Goal: Task Accomplishment & Management: Use online tool/utility

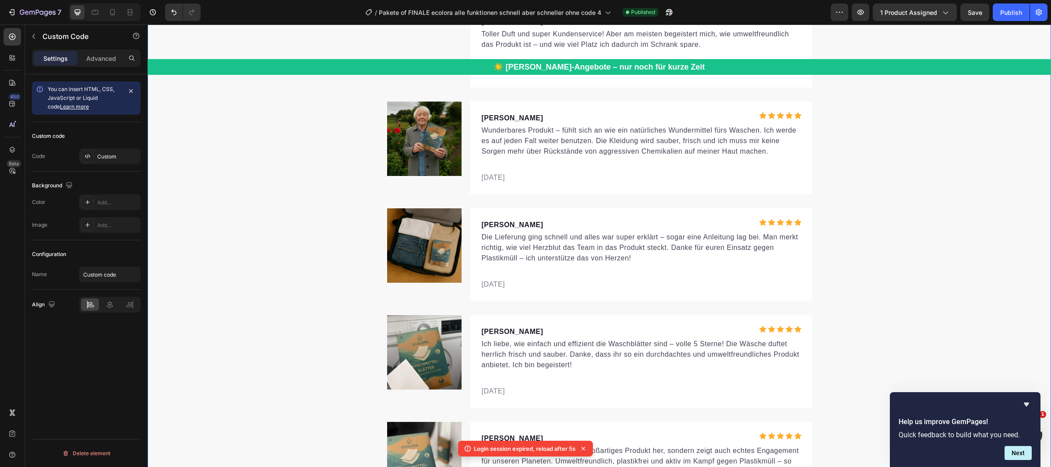
scroll to position [3875, 0]
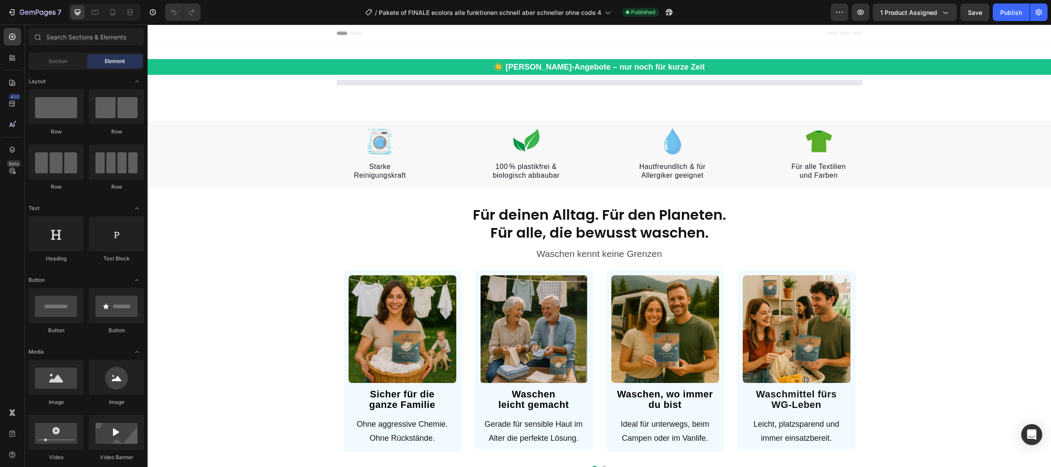
select select "FamilienAngebot / 240 Waschgänge"
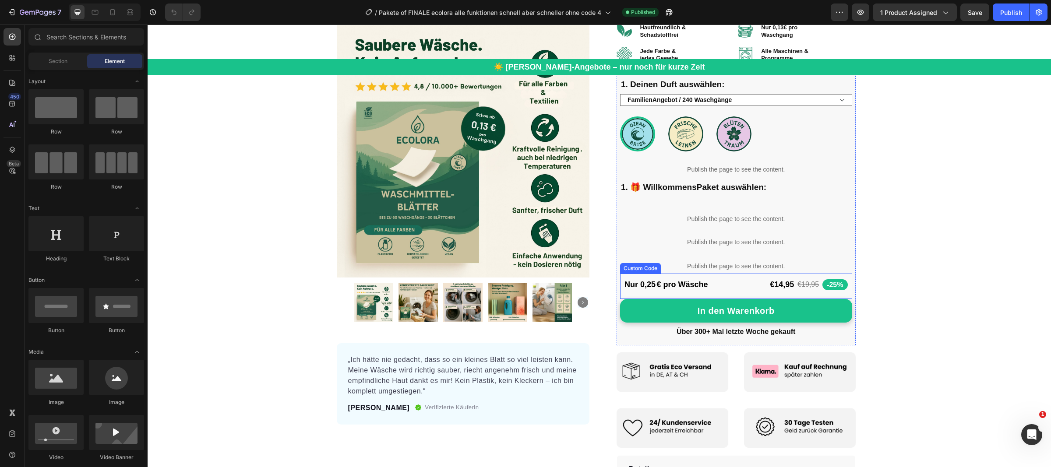
click at [721, 287] on div "Nur 0,25 € pro Wäsche €14,95 €19,95 -25%" at bounding box center [736, 285] width 232 height 22
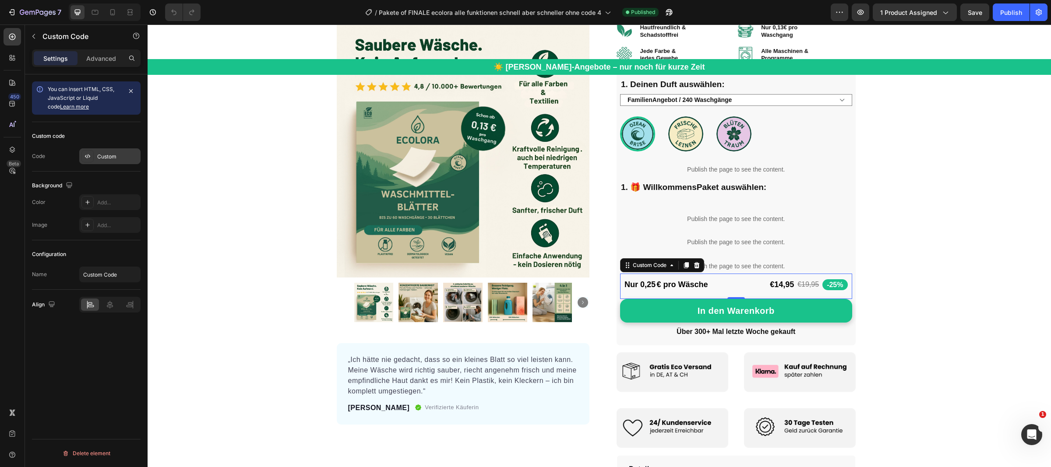
click at [122, 156] on div "Custom" at bounding box center [117, 157] width 41 height 8
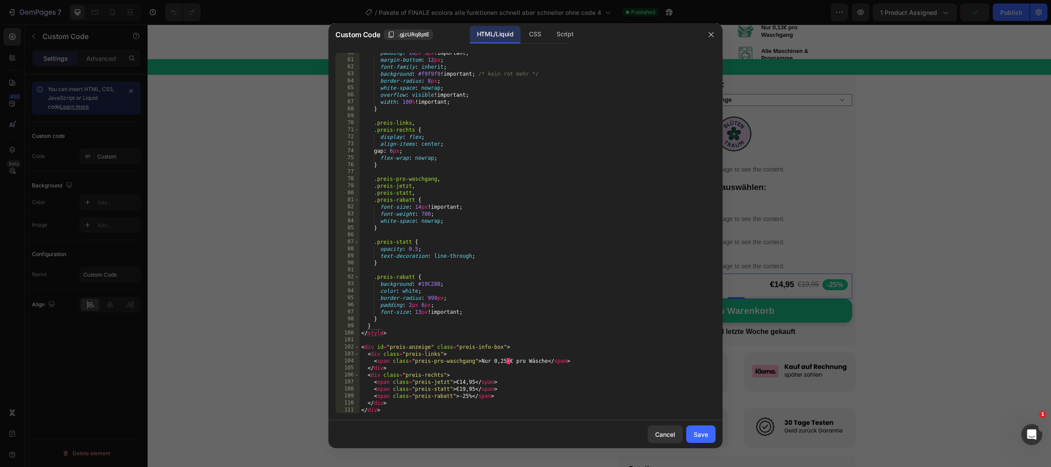
scroll to position [417, 0]
click at [252, 325] on div at bounding box center [525, 233] width 1051 height 467
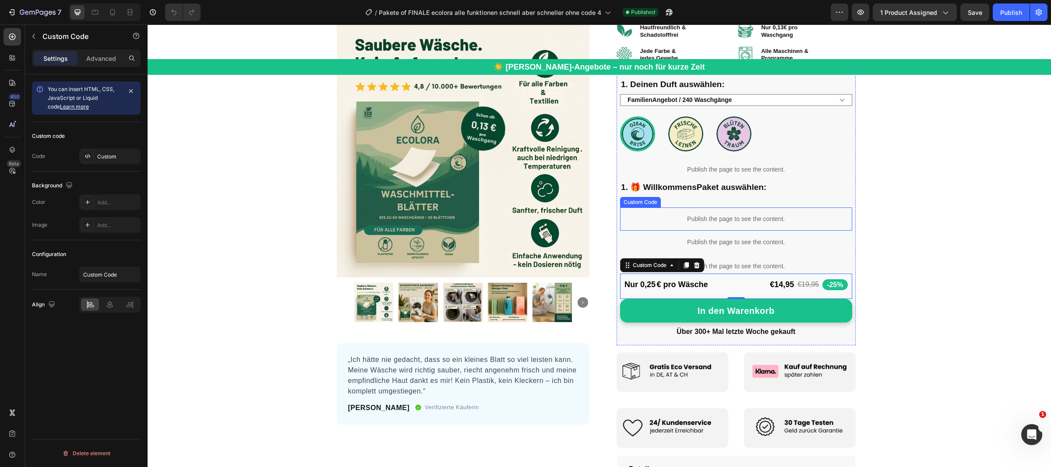
click at [713, 212] on div "Publish the page to see the content." at bounding box center [736, 219] width 232 height 23
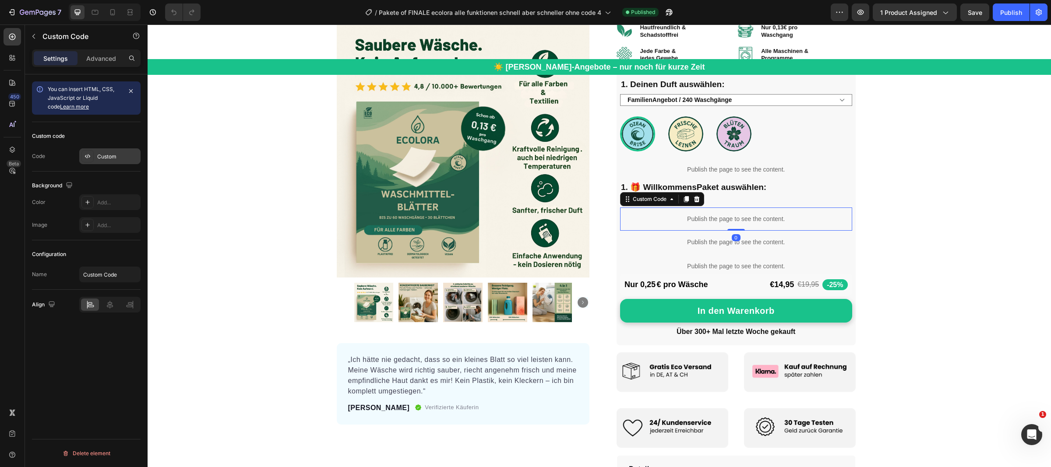
click at [130, 164] on div "Custom" at bounding box center [109, 157] width 61 height 16
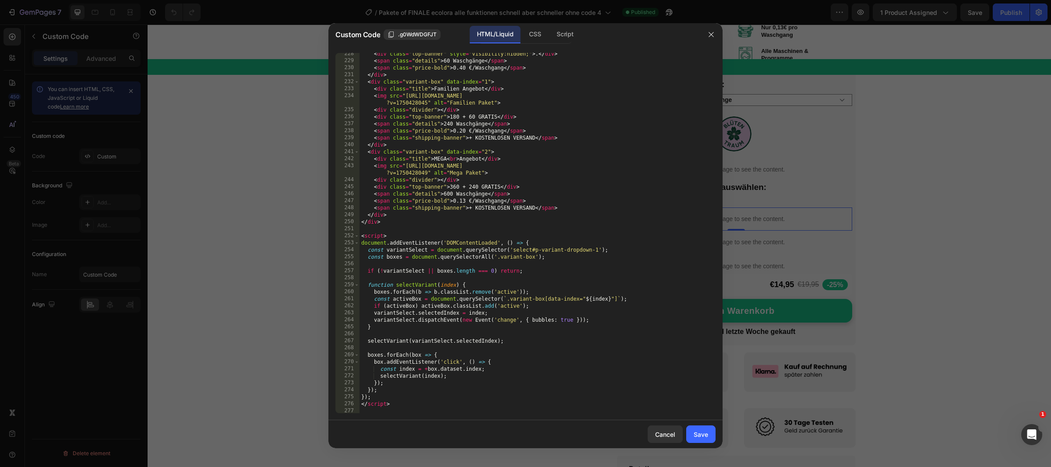
scroll to position [1591, 0]
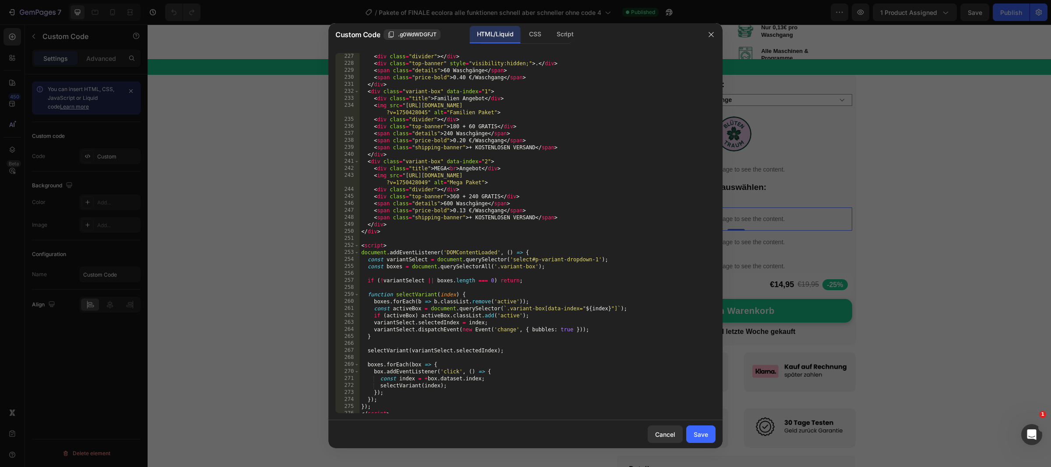
click at [298, 250] on div at bounding box center [525, 233] width 1051 height 467
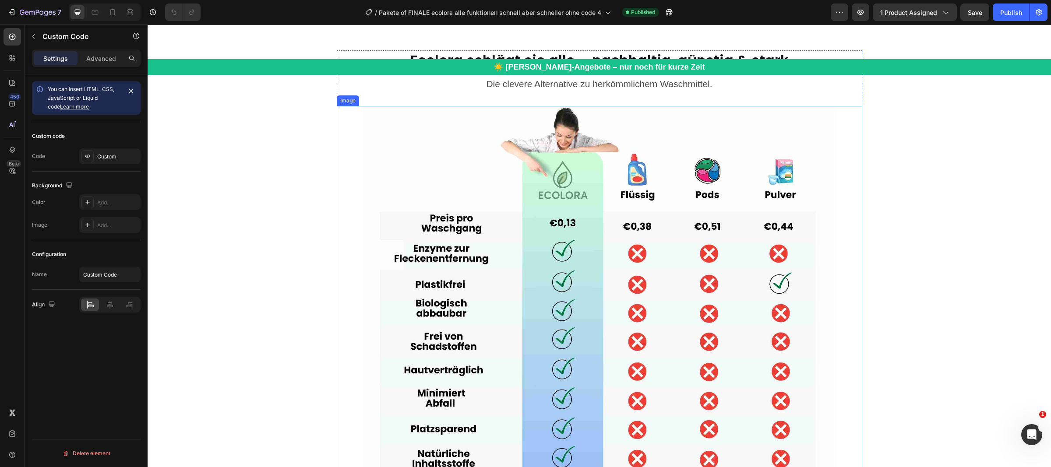
scroll to position [1188, 0]
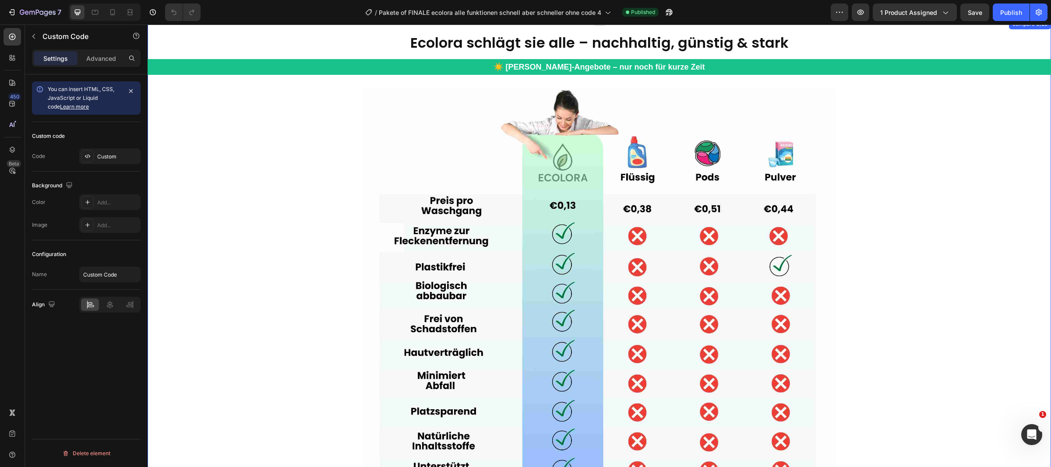
click at [218, 266] on div "Ecolora schlägt sie alle – nachhaltig, günstig & stark Heading Die clevere Alte…" at bounding box center [600, 267] width 904 height 468
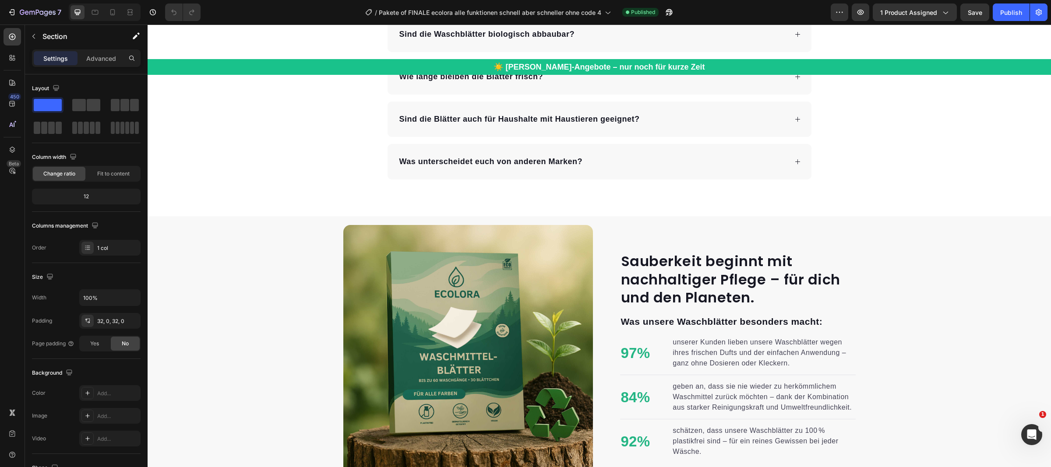
scroll to position [4906, 0]
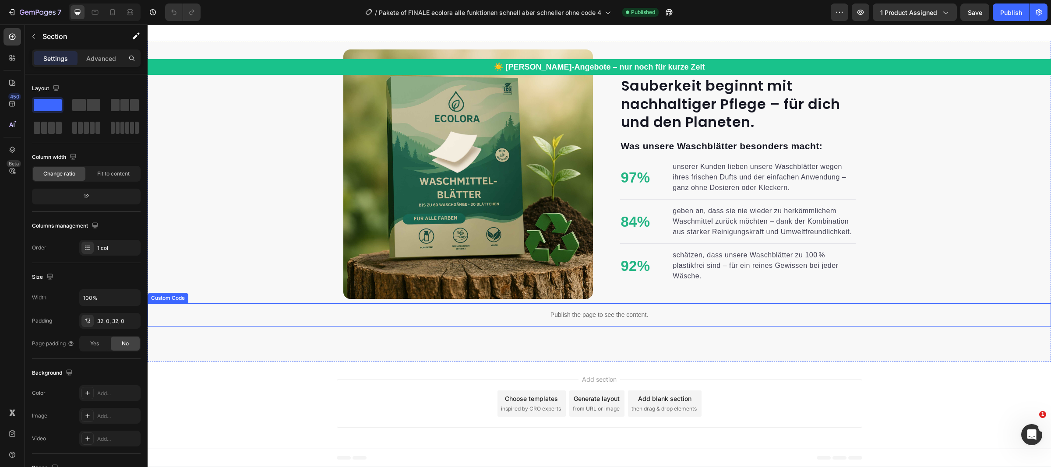
click at [669, 314] on p "Publish the page to see the content." at bounding box center [600, 315] width 904 height 9
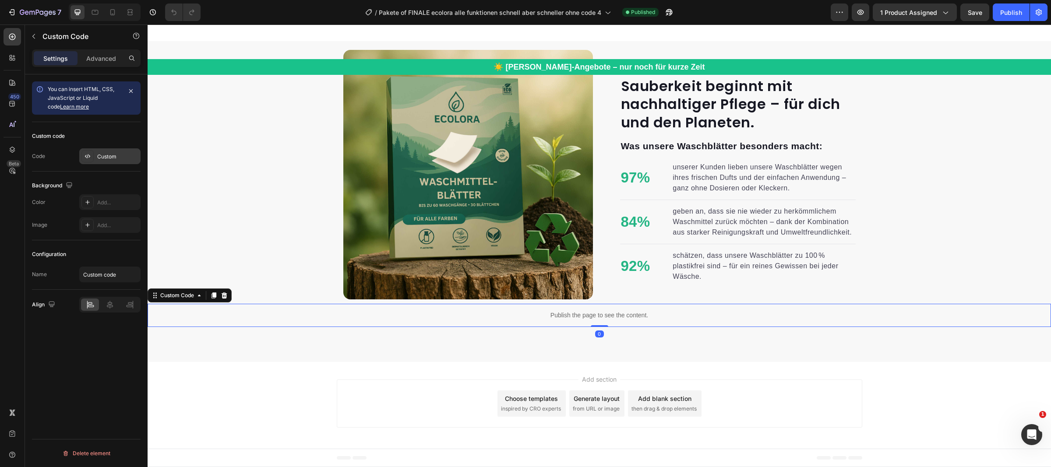
click at [110, 156] on div "Custom" at bounding box center [117, 157] width 41 height 8
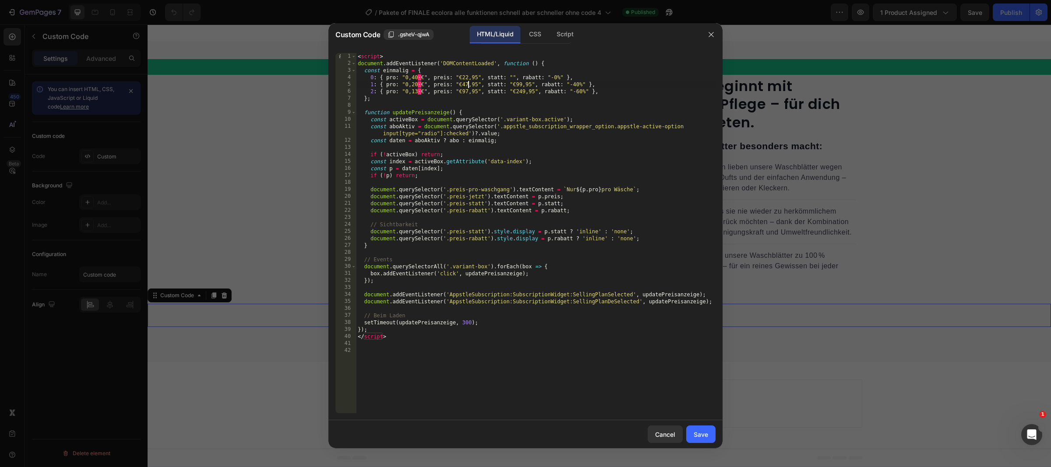
click at [468, 83] on div "< script > document . addEventListener ( 'DOMContentLoaded' , function ( ) { co…" at bounding box center [536, 240] width 360 height 375
click at [465, 92] on div "< script > document . addEventListener ( 'DOMContentLoaded' , function ( ) { co…" at bounding box center [536, 240] width 360 height 375
type textarea "2: { pro: "0,13 €", preis: "€97,95", statt: "€249,95", rabatt: "-60%" },"
click at [708, 433] on button "Save" at bounding box center [700, 435] width 29 height 18
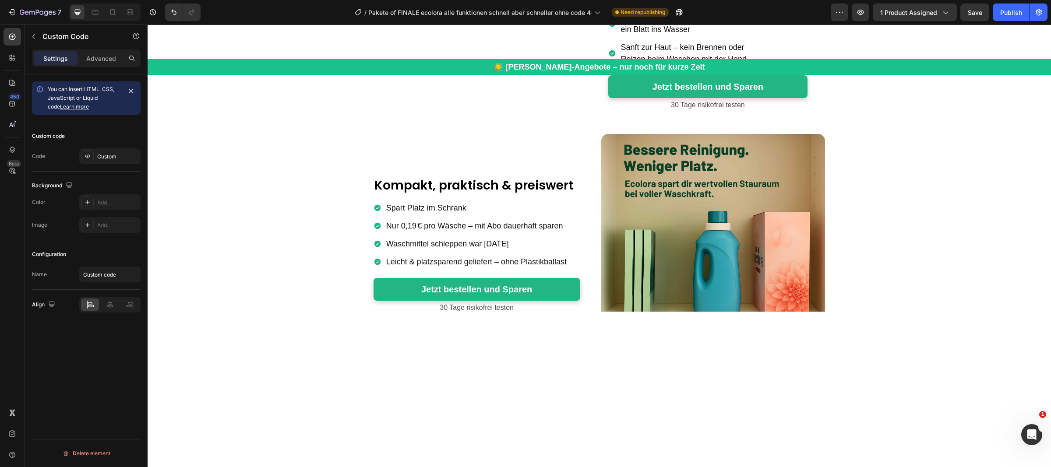
scroll to position [1312, 0]
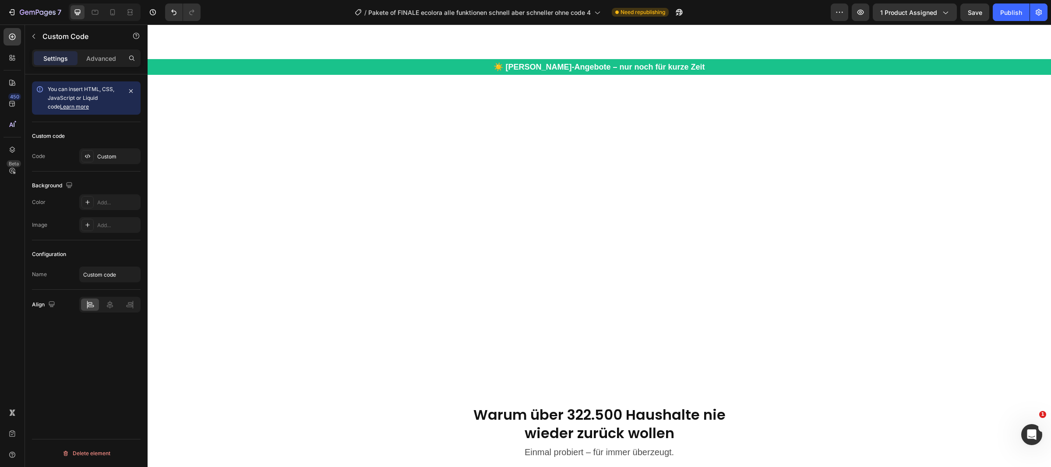
select select "FamilienAngebot / 240 Waschgänge"
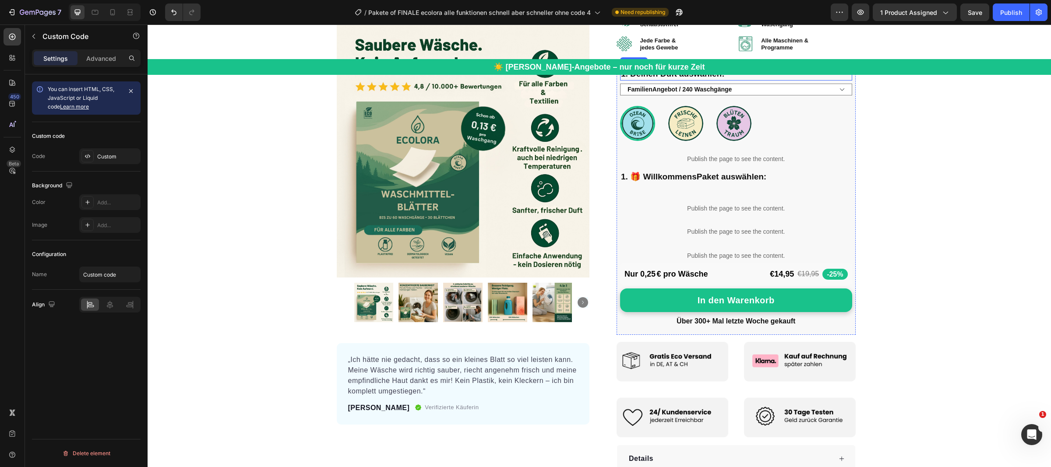
scroll to position [251, 0]
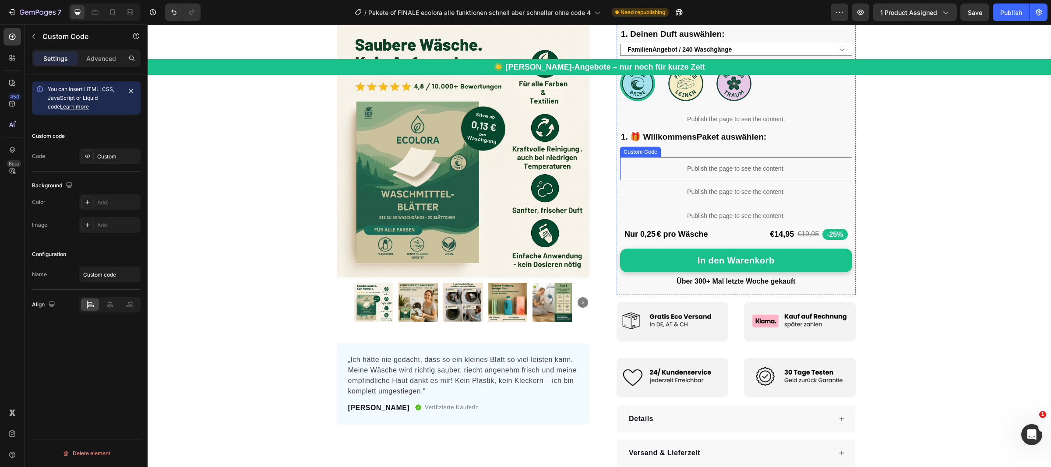
click at [718, 167] on p "Publish the page to see the content." at bounding box center [736, 168] width 232 height 9
click at [120, 156] on div "Custom" at bounding box center [117, 157] width 41 height 8
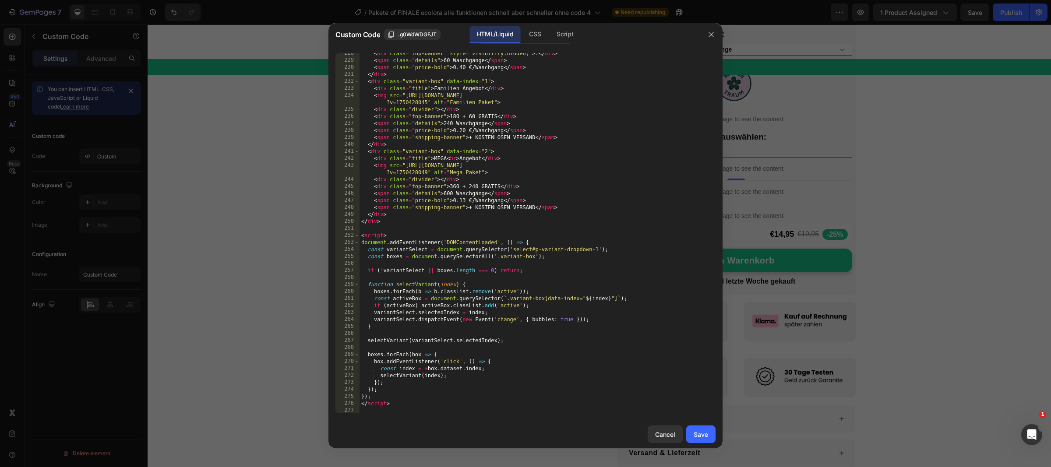
scroll to position [1503, 0]
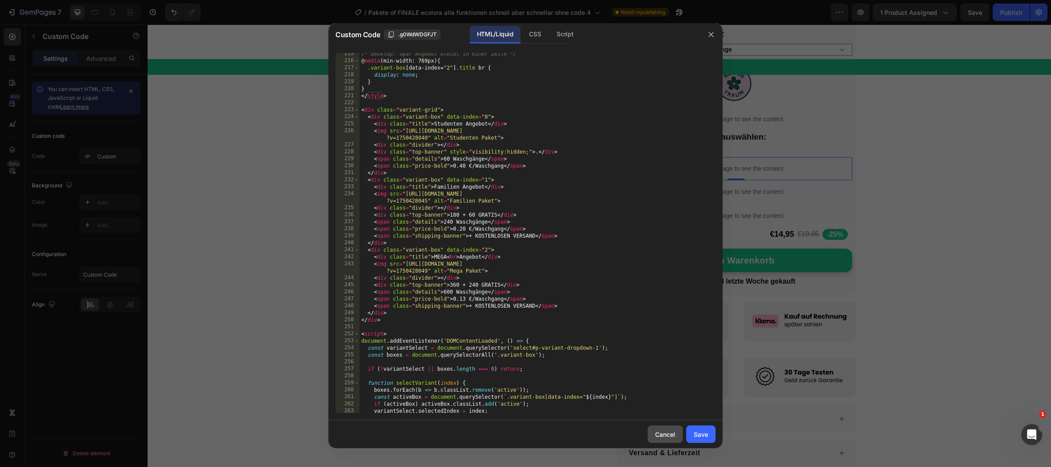
click at [660, 436] on div "Cancel" at bounding box center [665, 434] width 20 height 9
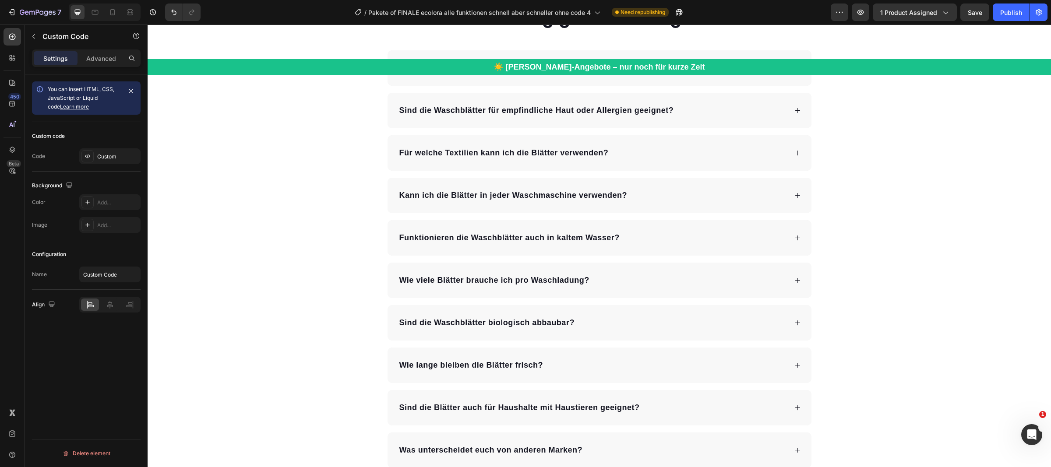
scroll to position [4906, 0]
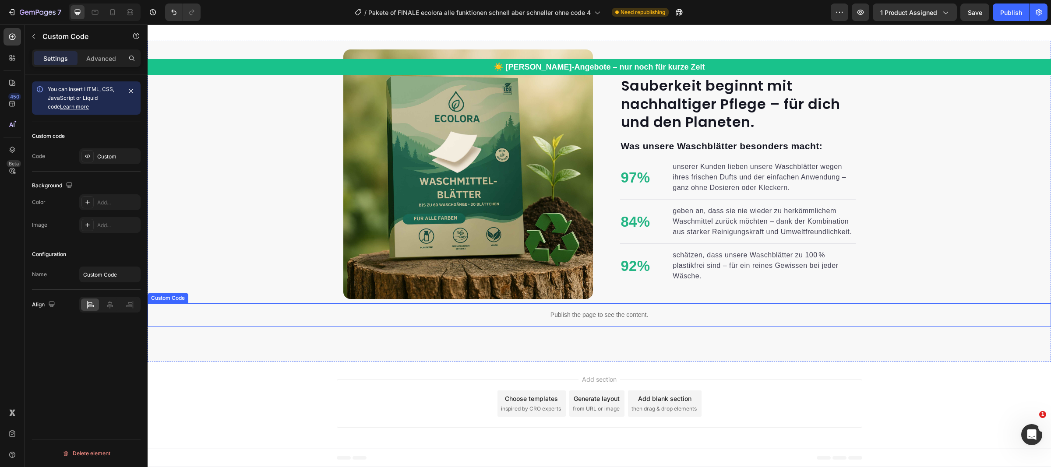
click at [619, 302] on div "Sauberkeit beginnt mit nachhaltiger Pflege – für dich und den Planeten. Heading…" at bounding box center [731, 190] width 250 height 228
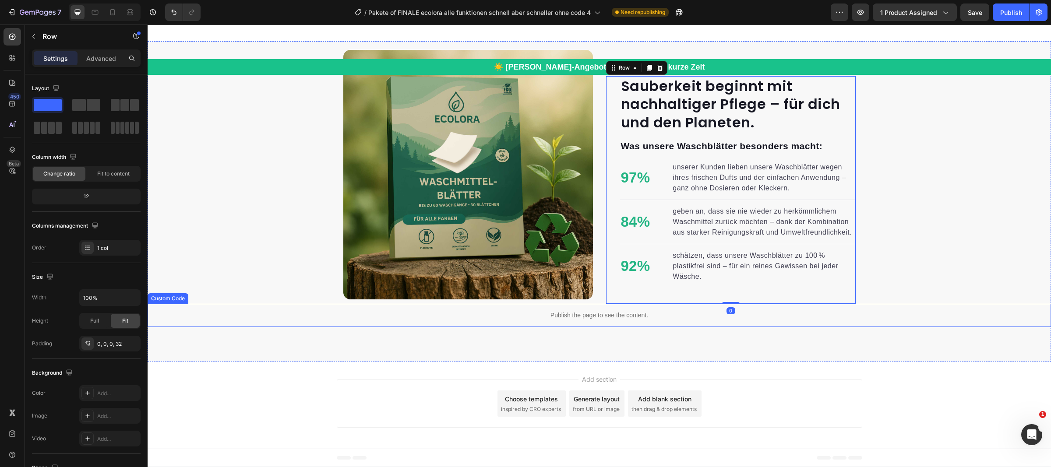
click at [619, 320] on div "Publish the page to see the content." at bounding box center [600, 315] width 904 height 23
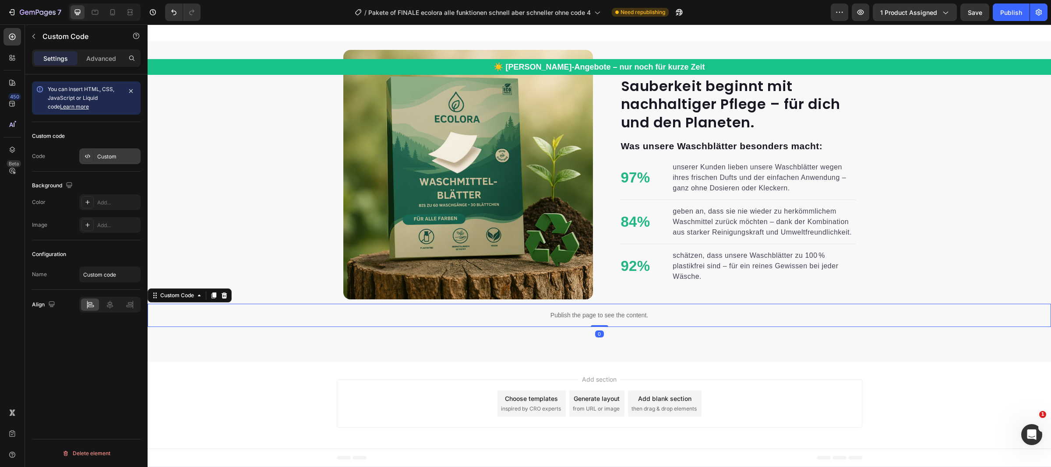
click at [113, 155] on div "Custom" at bounding box center [117, 157] width 41 height 8
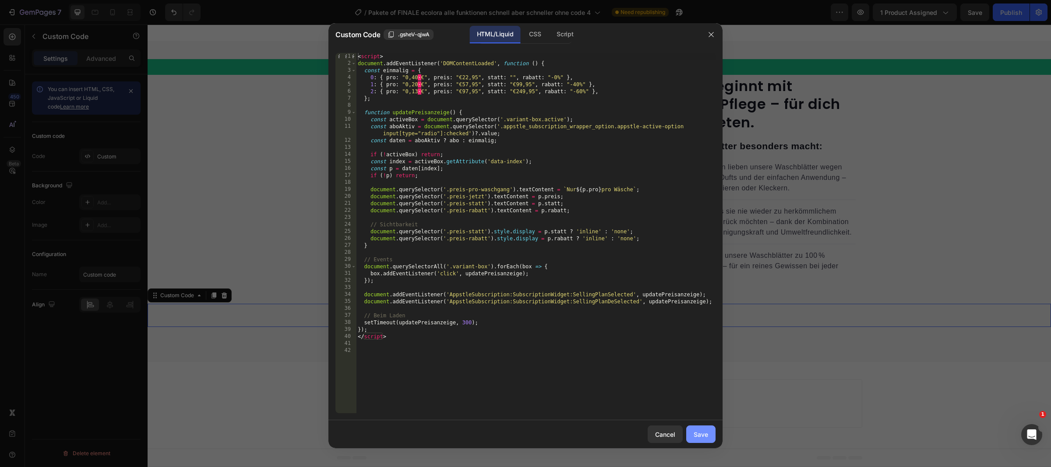
click at [710, 432] on button "Save" at bounding box center [700, 435] width 29 height 18
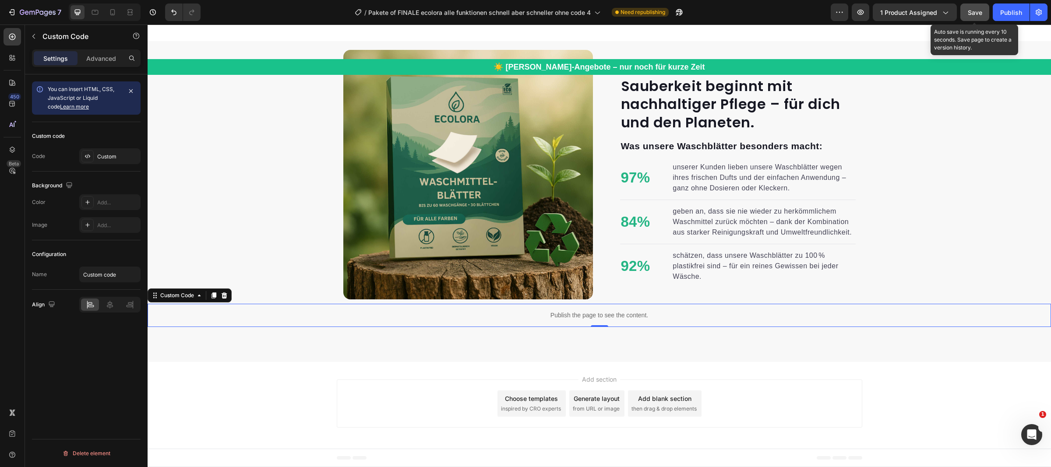
click at [972, 17] on button "Save" at bounding box center [975, 13] width 29 height 18
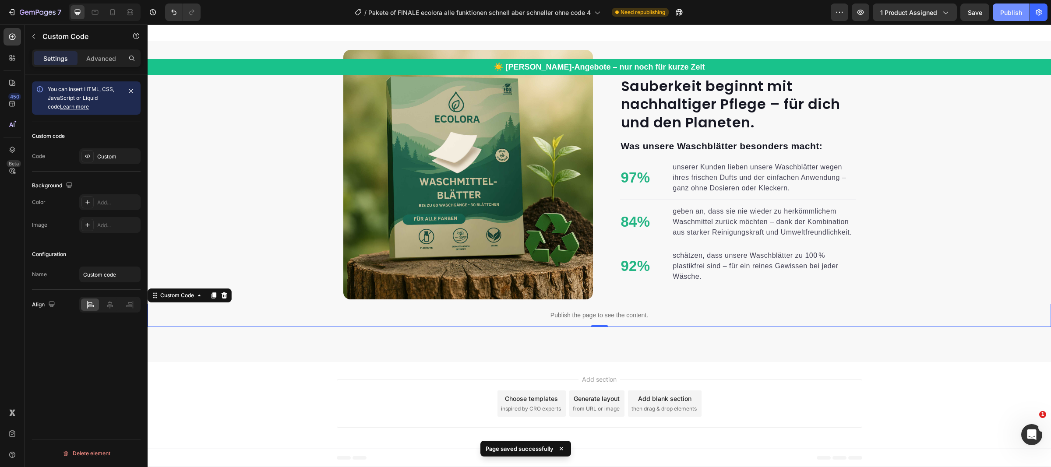
click at [1011, 12] on div "Publish" at bounding box center [1012, 12] width 22 height 9
